Goal: Find specific page/section: Find specific page/section

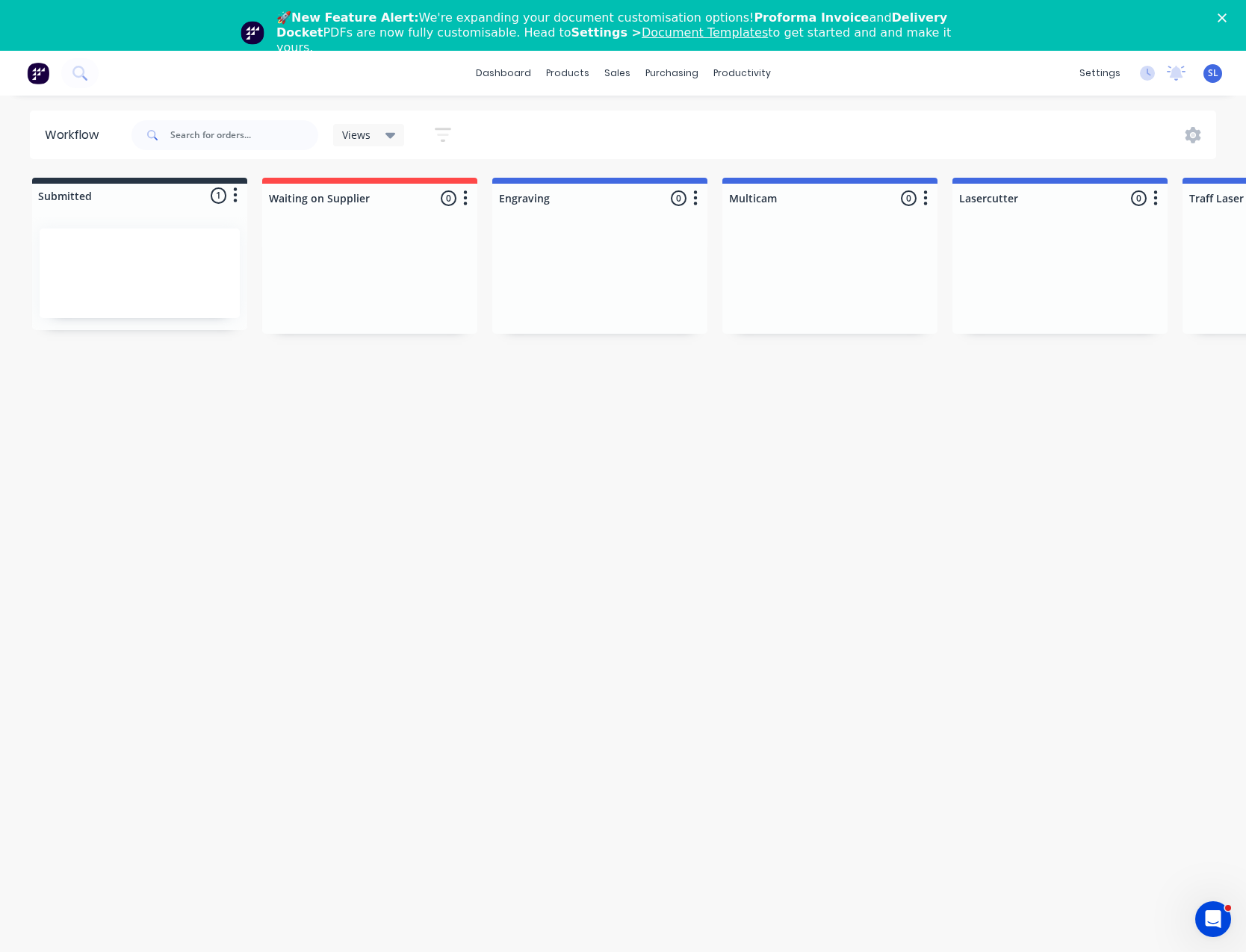
click at [1233, 17] on div "Close" at bounding box center [1225, 18] width 15 height 9
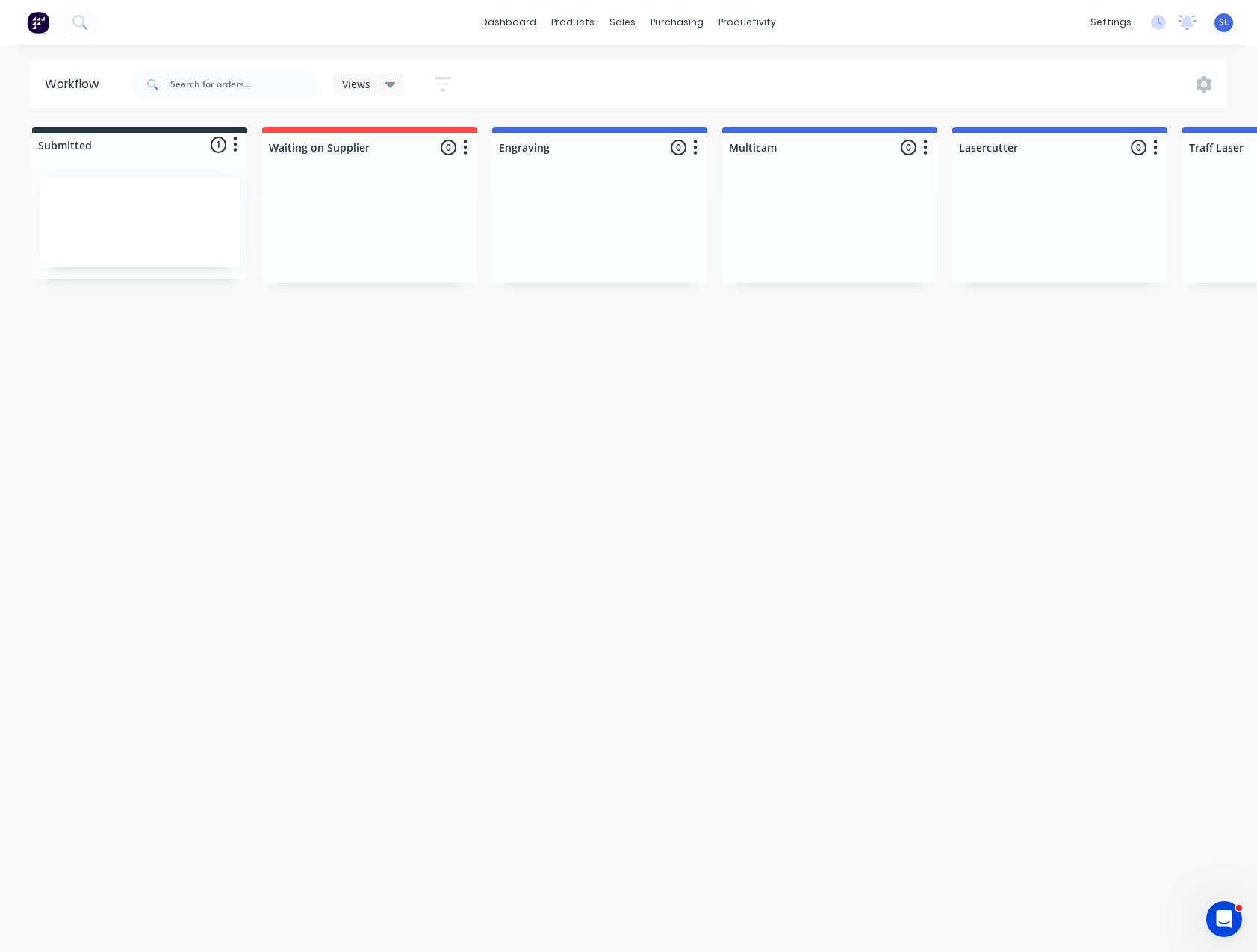
click at [1225, 22] on span "SL" at bounding box center [1224, 23] width 10 height 13
click at [638, 56] on link "Sales Orders" at bounding box center [701, 71] width 198 height 29
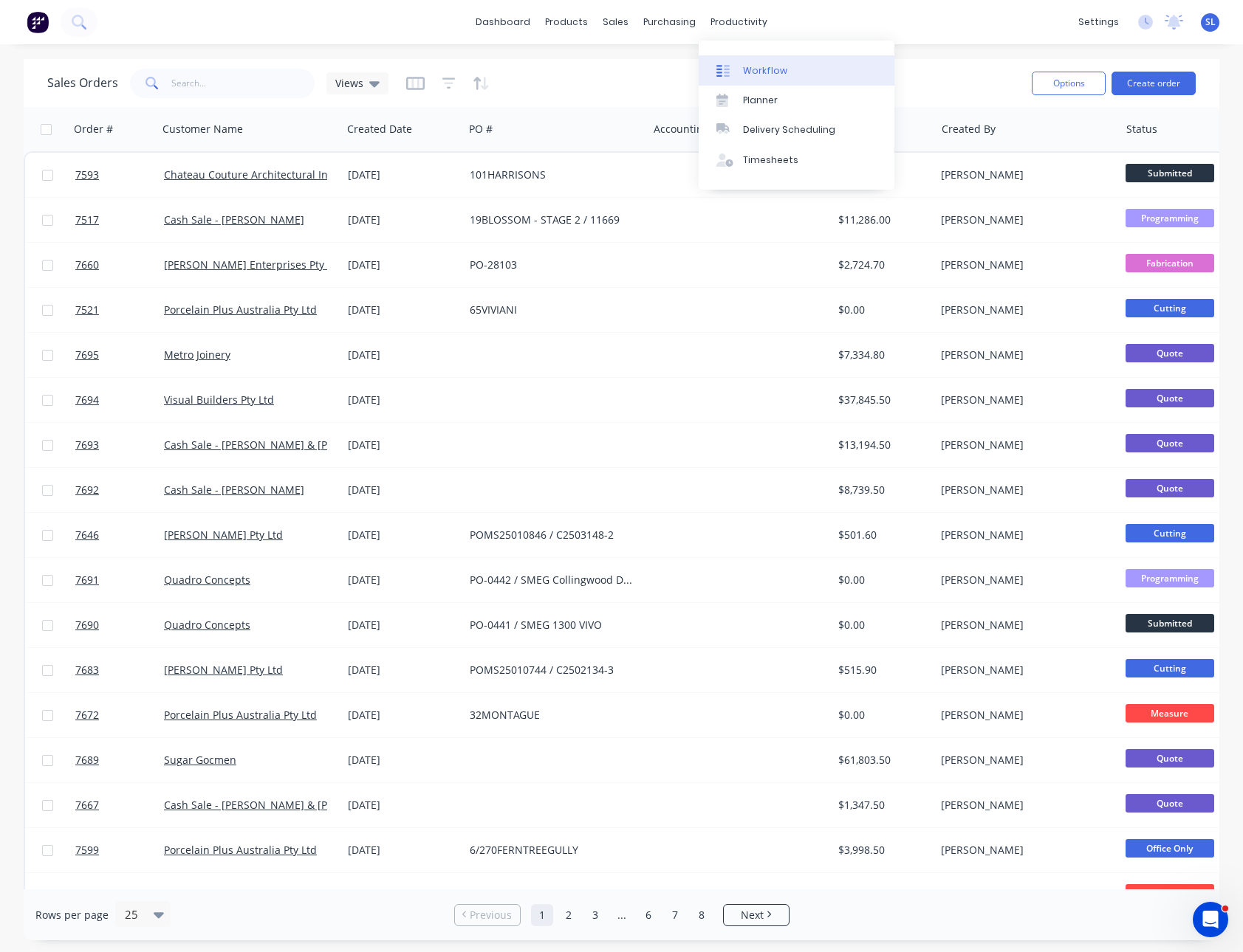
click at [742, 62] on link "Workflow" at bounding box center [796, 70] width 196 height 29
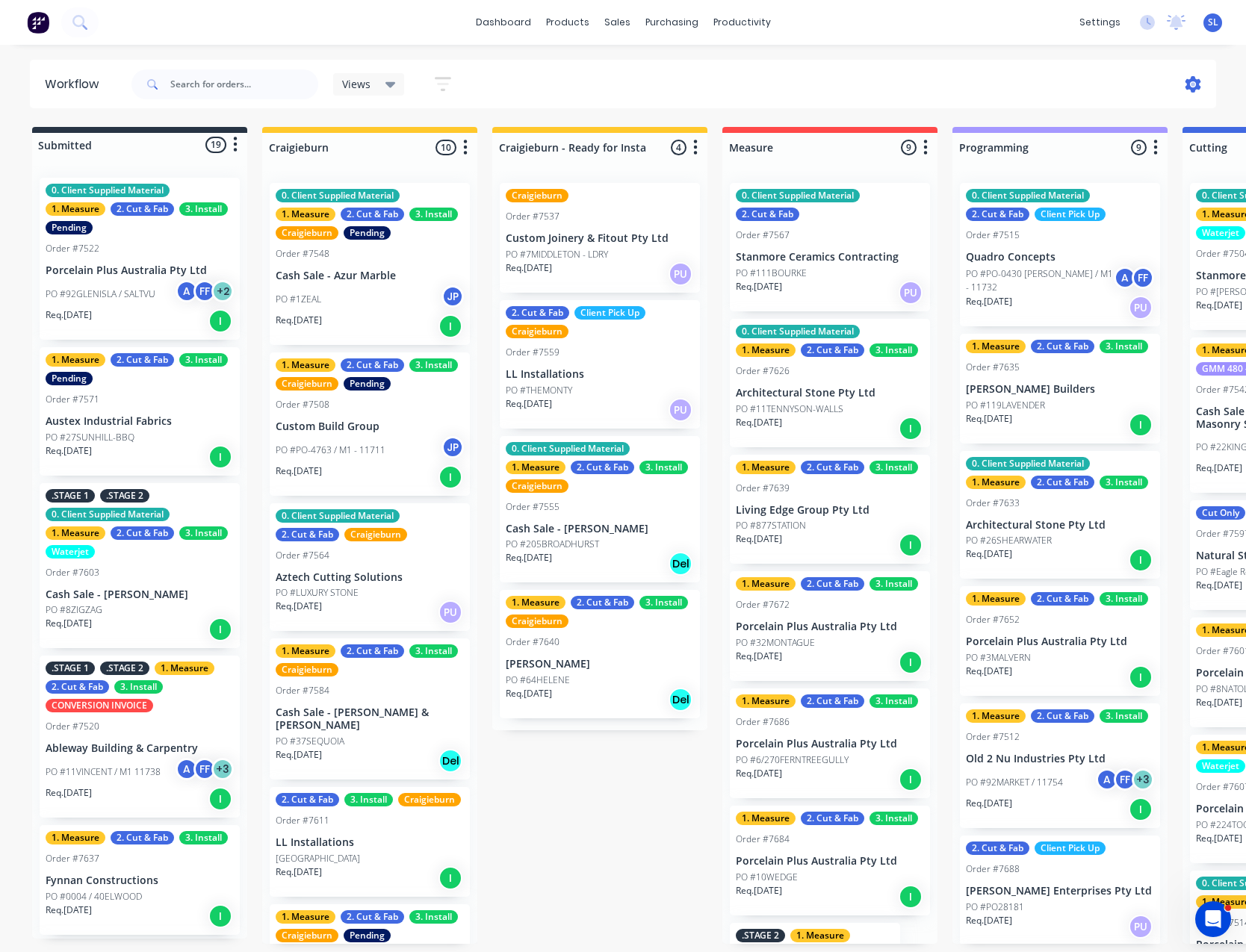
click at [1194, 89] on icon at bounding box center [1193, 84] width 16 height 17
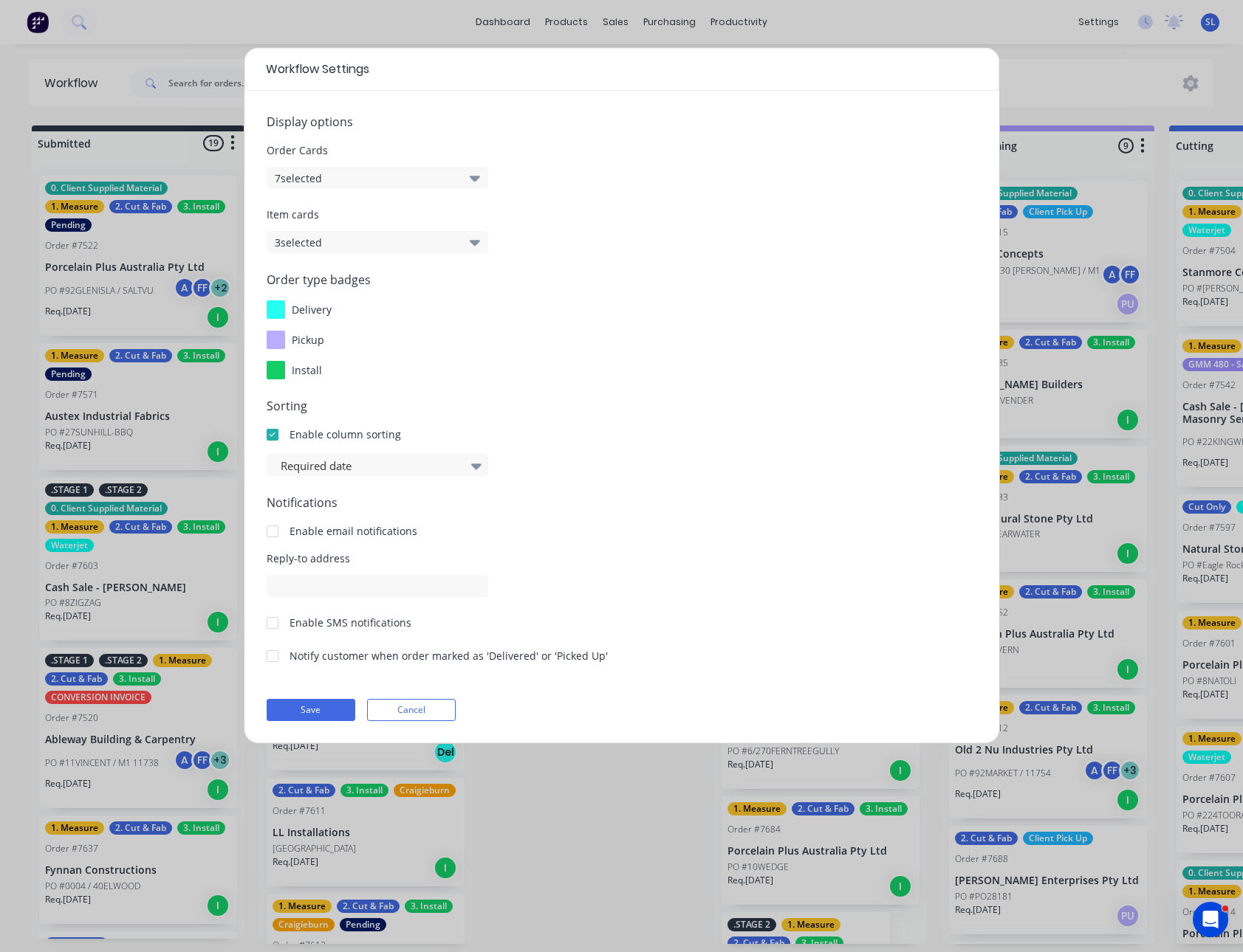
click at [446, 244] on button "3 selected" at bounding box center [377, 242] width 221 height 22
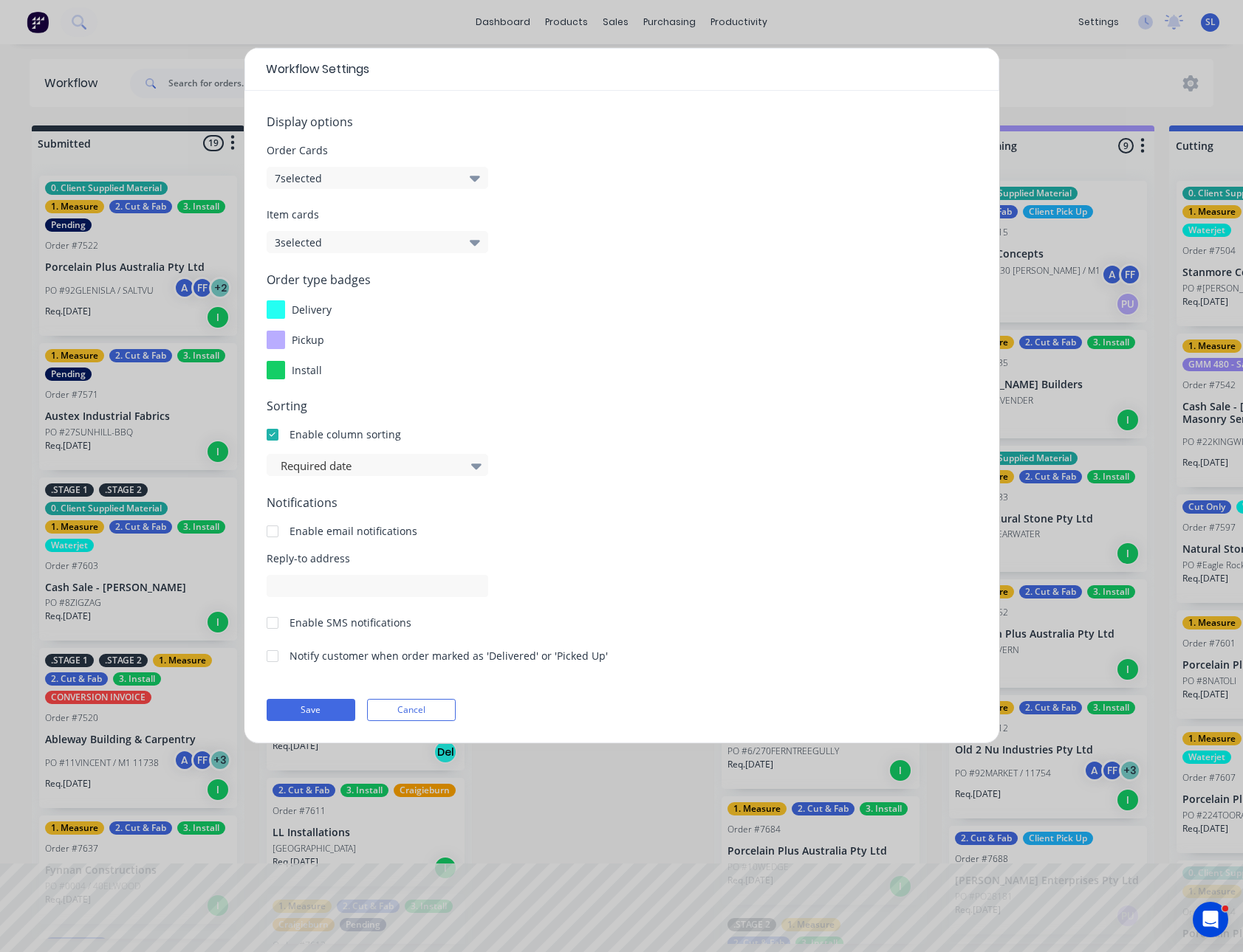
drag, startPoint x: 1174, startPoint y: 26, endPoint x: 1187, endPoint y: 508, distance: 482.2
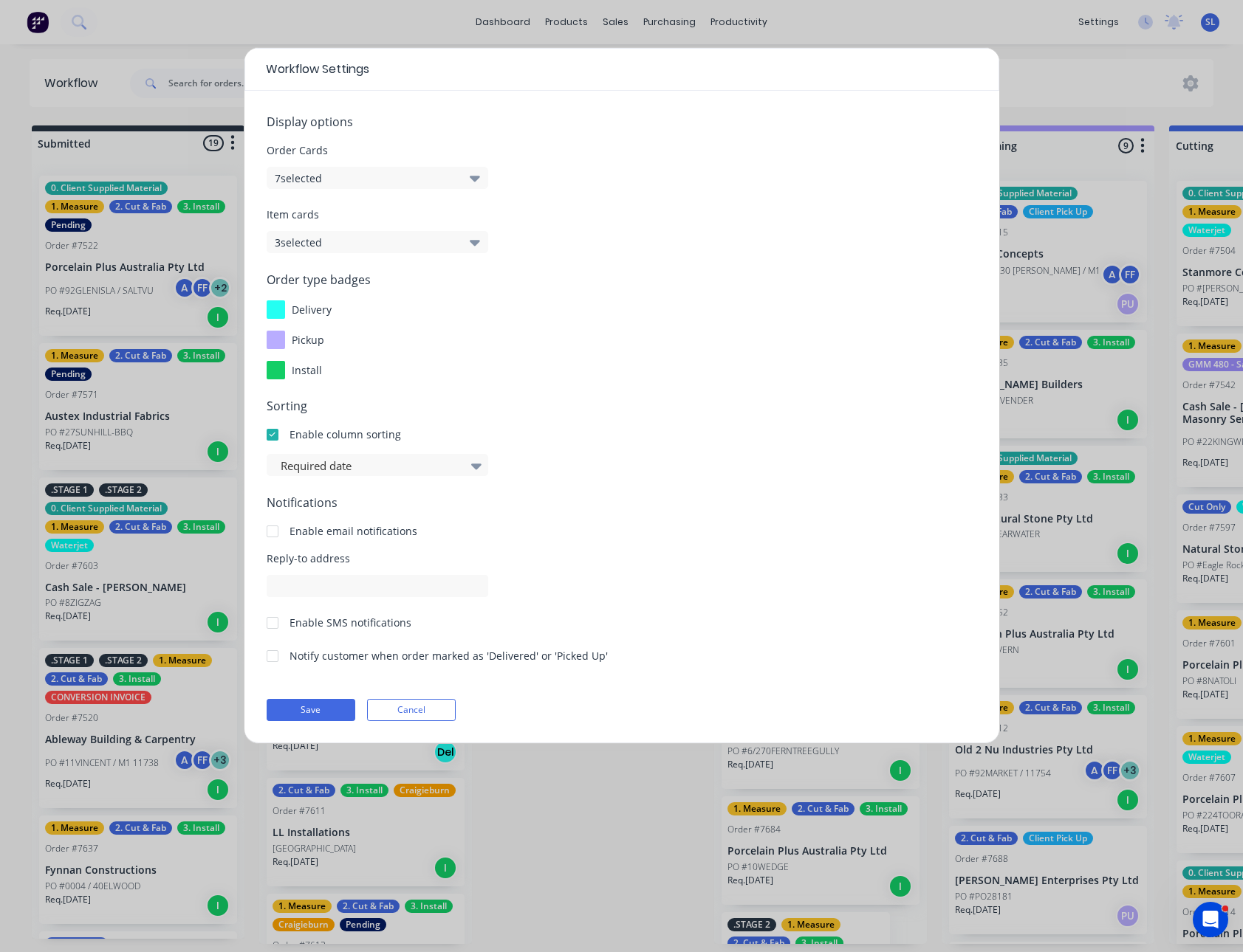
click at [413, 244] on button "3 selected" at bounding box center [377, 242] width 221 height 22
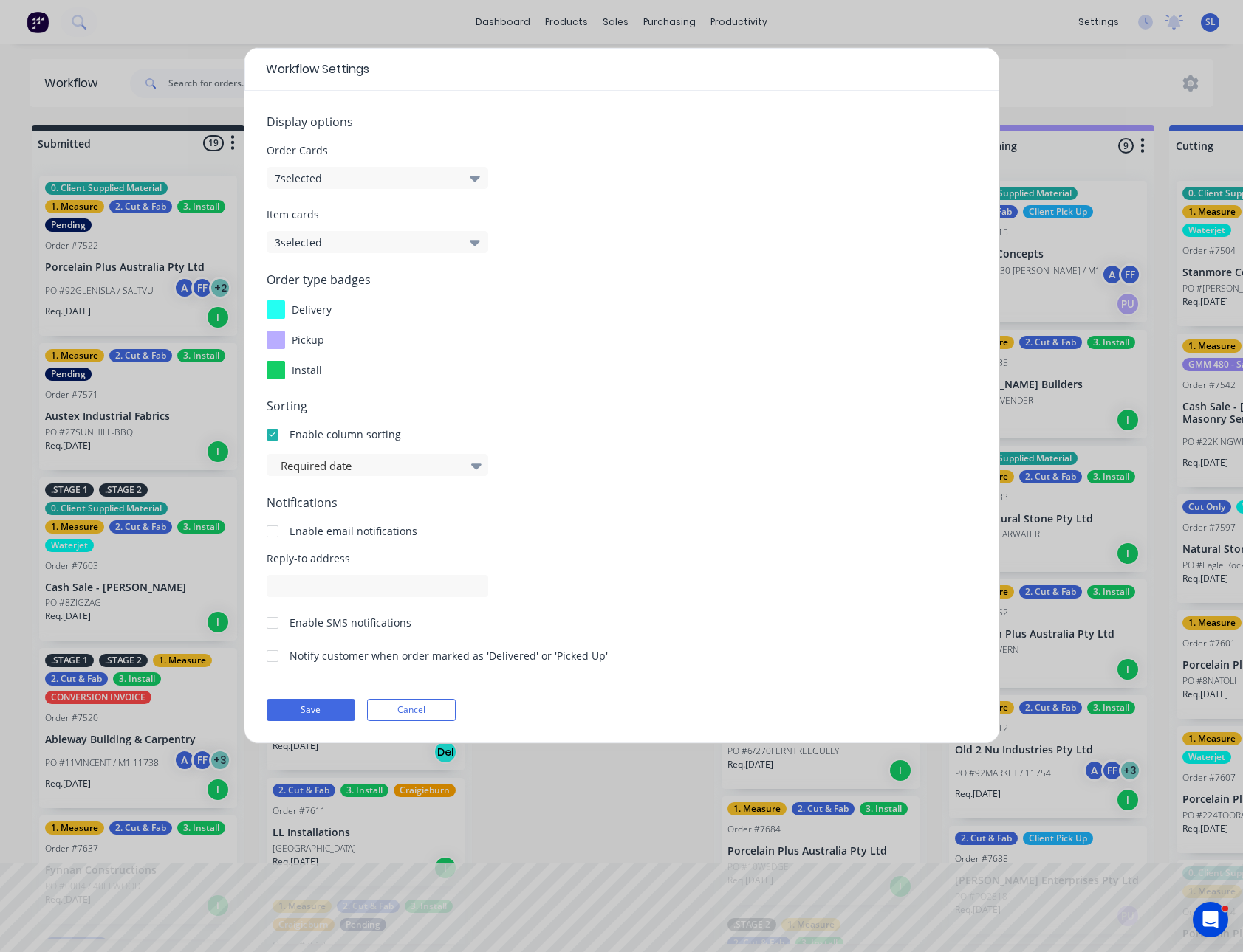
drag, startPoint x: 1197, startPoint y: 28, endPoint x: 680, endPoint y: 586, distance: 760.7
drag, startPoint x: 1214, startPoint y: 22, endPoint x: 1068, endPoint y: 91, distance: 161.5
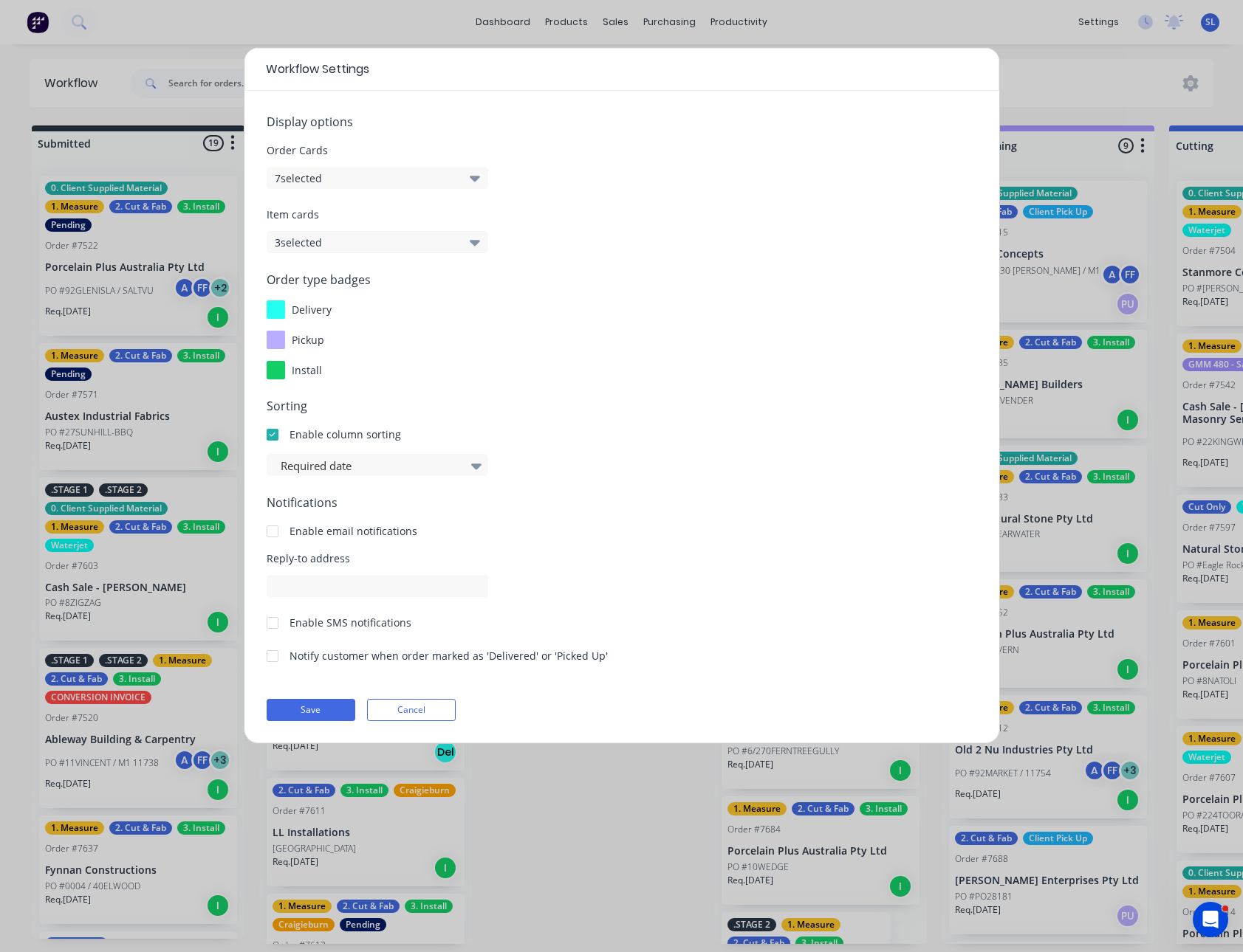
click at [427, 242] on button "3 selected" at bounding box center [377, 242] width 221 height 22
